Goal: Information Seeking & Learning: Learn about a topic

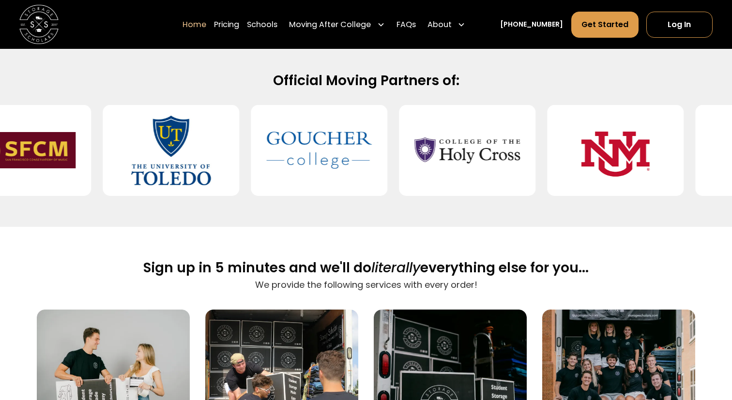
scroll to position [413, 0]
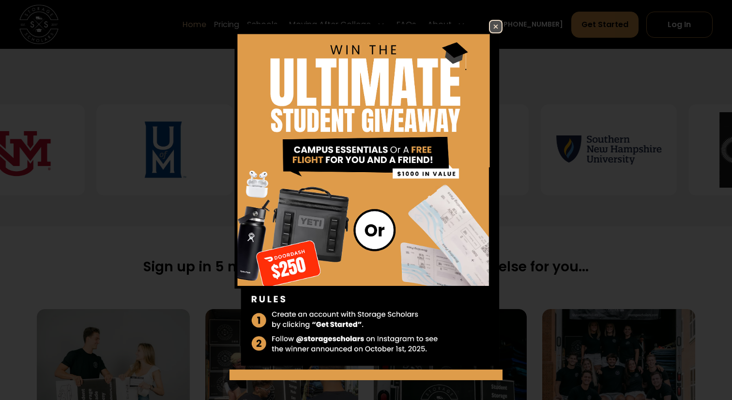
click at [493, 27] on img at bounding box center [496, 27] width 12 height 12
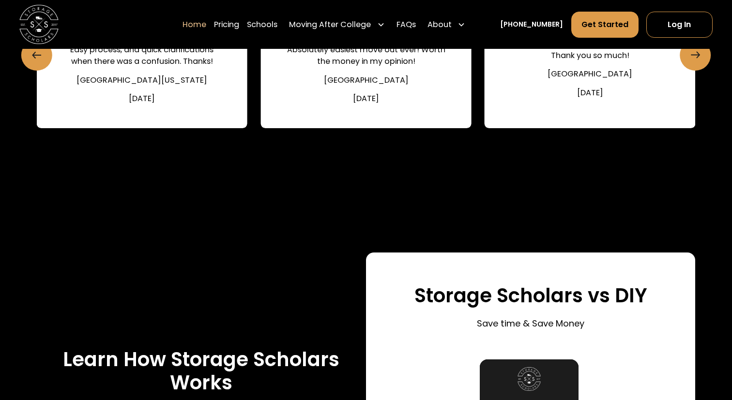
scroll to position [1520, 0]
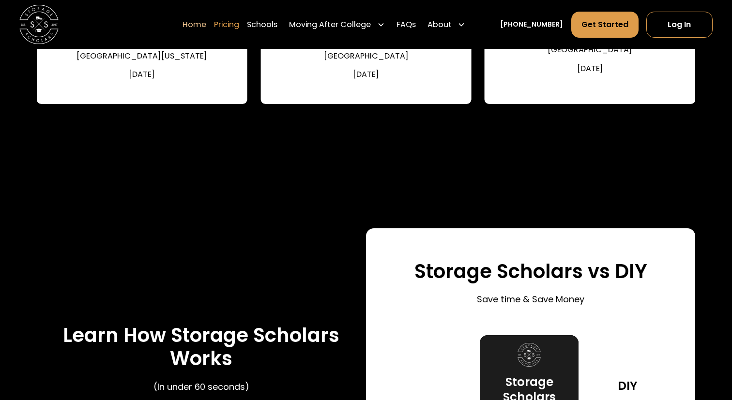
click at [239, 30] on link "Pricing" at bounding box center [226, 24] width 25 height 27
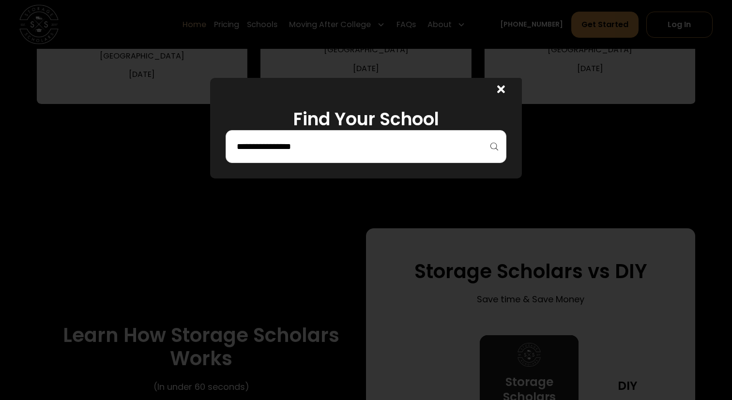
click at [395, 154] on input "search" at bounding box center [366, 146] width 260 height 16
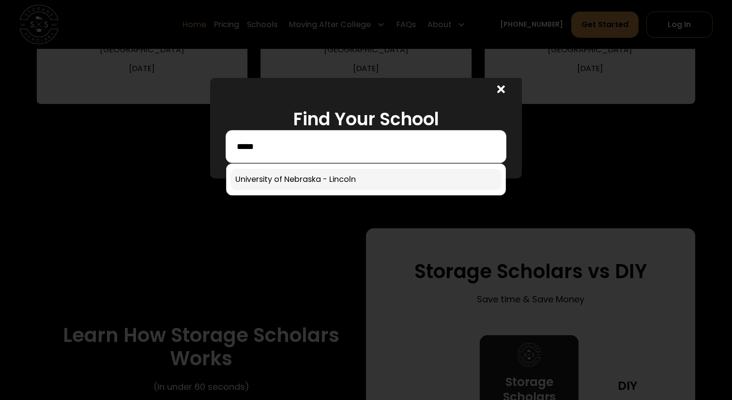
type input "*****"
click at [381, 185] on link at bounding box center [365, 179] width 271 height 21
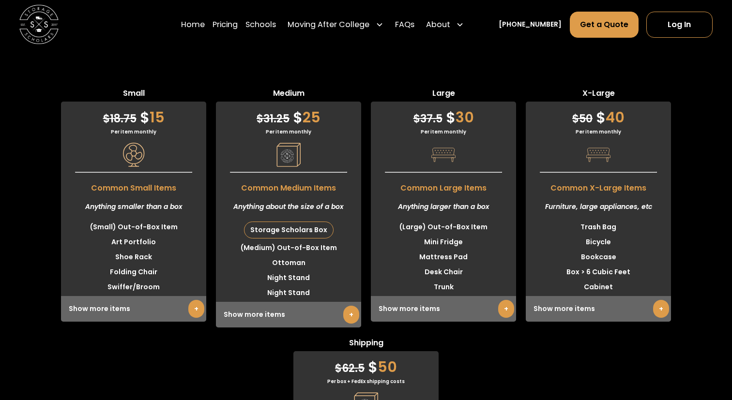
scroll to position [2750, 0]
click at [353, 312] on link "+" at bounding box center [351, 315] width 16 height 18
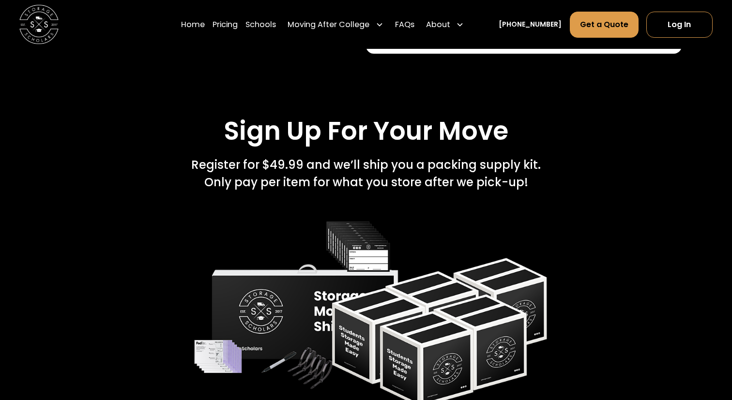
scroll to position [2148, 0]
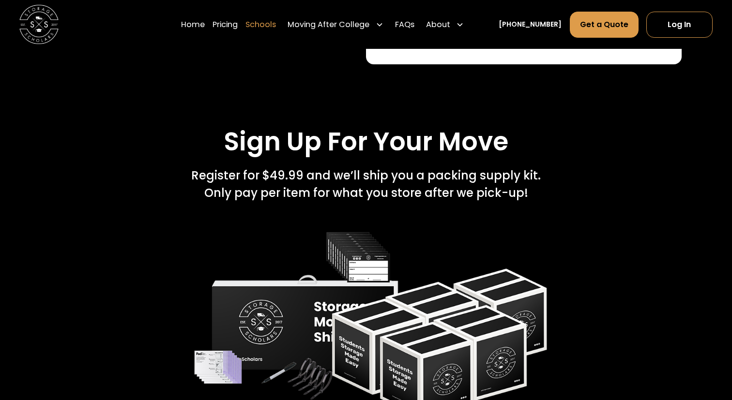
click at [276, 22] on link "Schools" at bounding box center [260, 24] width 30 height 27
